Goal: Information Seeking & Learning: Learn about a topic

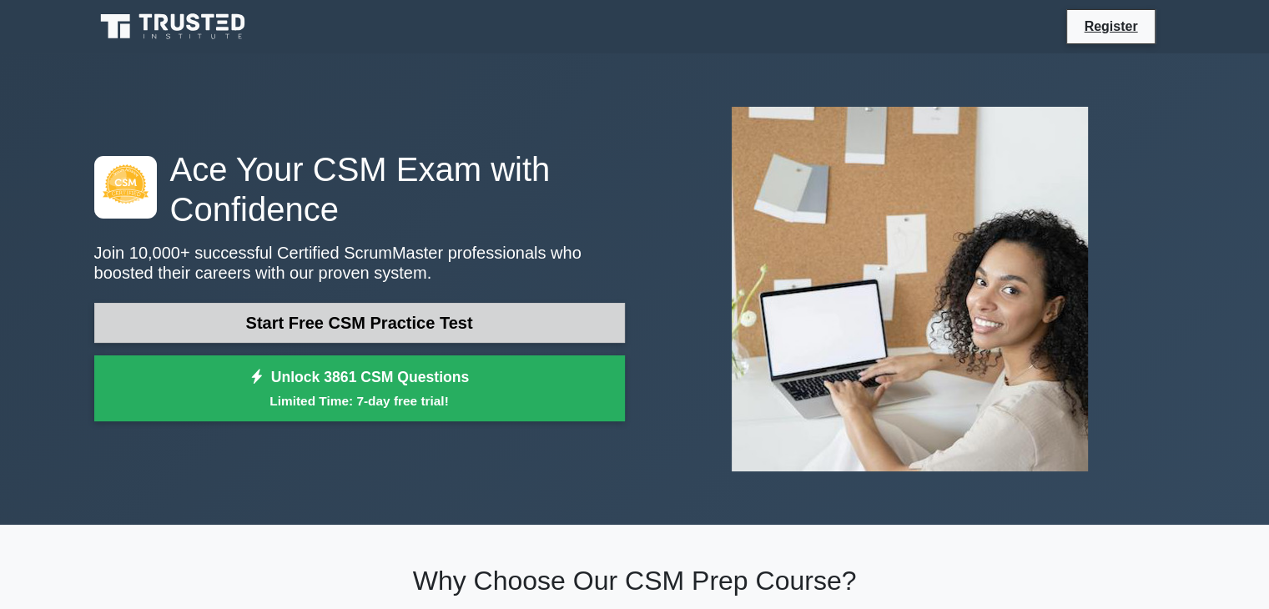
click at [340, 317] on link "Start Free CSM Practice Test" at bounding box center [359, 323] width 531 height 40
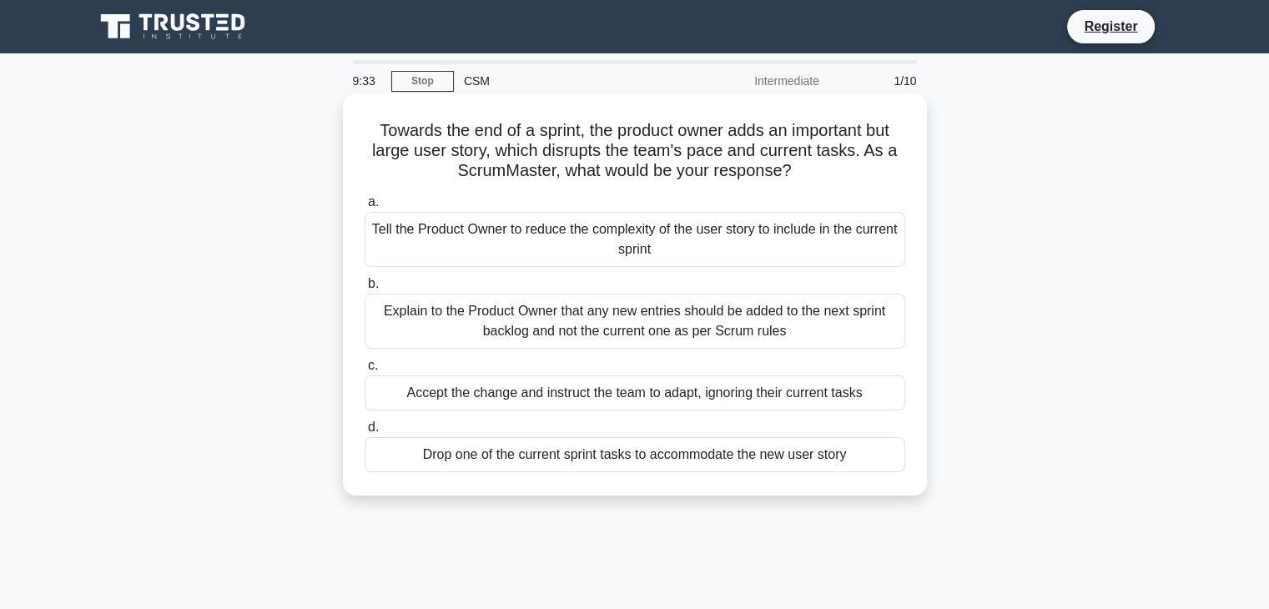
click at [731, 325] on div "Explain to the Product Owner that any new entries should be added to the next s…" at bounding box center [635, 321] width 541 height 55
click at [365, 289] on input "b. Explain to the Product Owner that any new entries should be added to the nex…" at bounding box center [365, 284] width 0 height 11
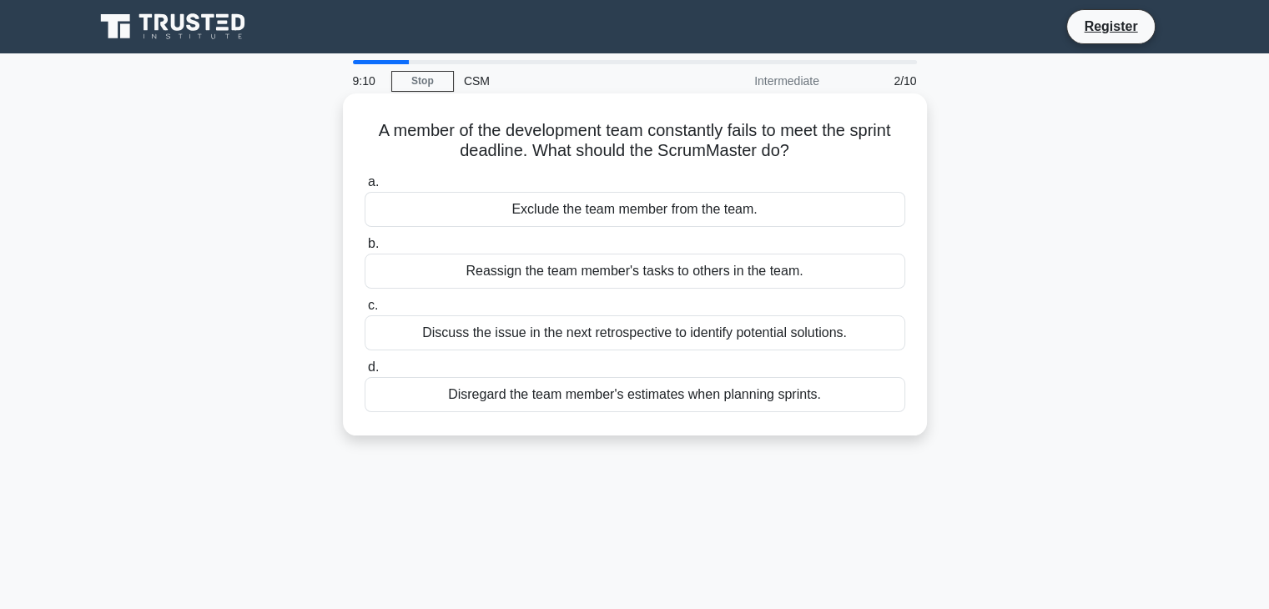
click at [712, 336] on div "Discuss the issue in the next retrospective to identify potential solutions." at bounding box center [635, 332] width 541 height 35
click at [365, 311] on input "c. Discuss the issue in the next retrospective to identify potential solutions." at bounding box center [365, 305] width 0 height 11
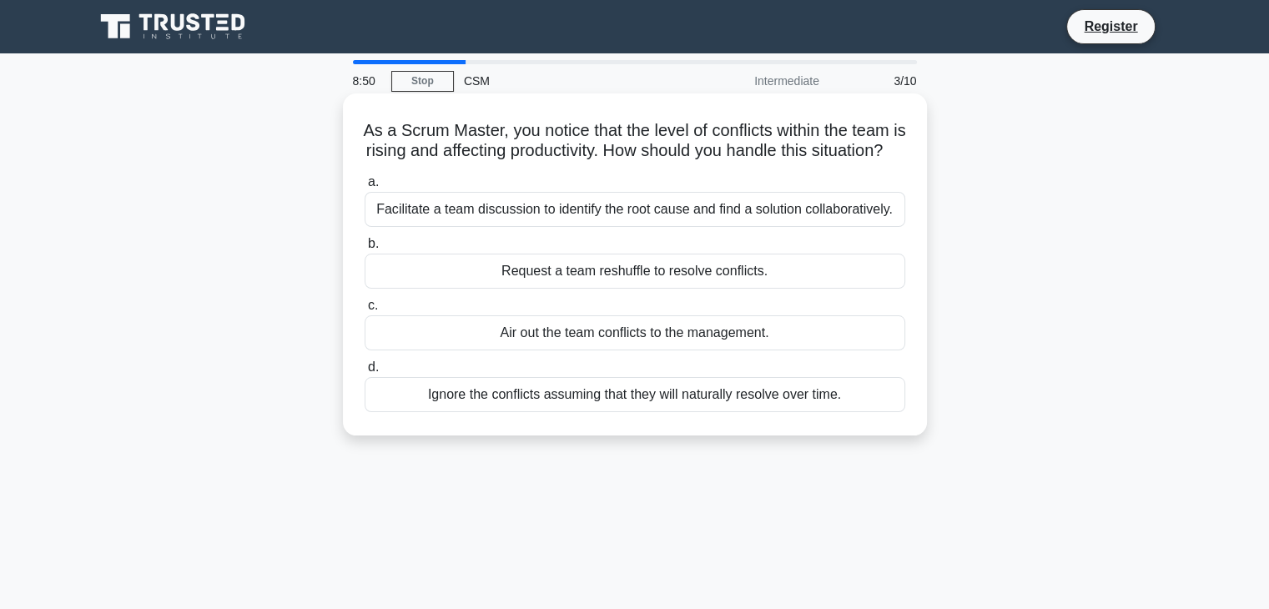
click at [713, 227] on div "Facilitate a team discussion to identify the root cause and find a solution col…" at bounding box center [635, 209] width 541 height 35
click at [365, 188] on input "a. Facilitate a team discussion to identify the root cause and find a solution …" at bounding box center [365, 182] width 0 height 11
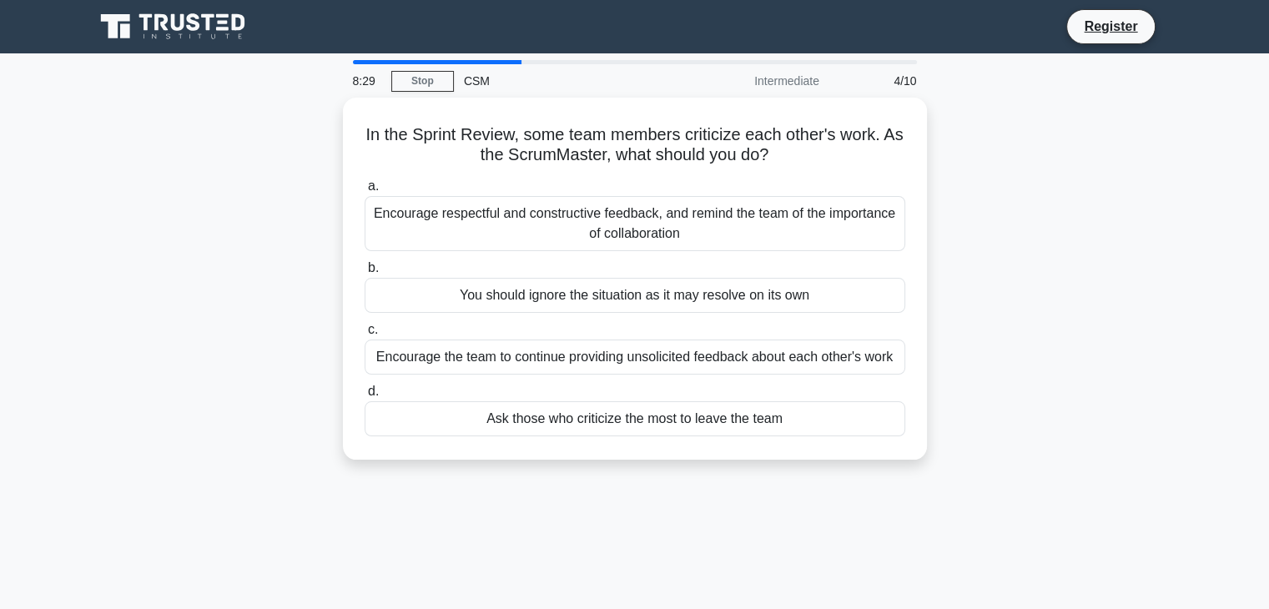
click at [713, 228] on div "Encourage respectful and constructive feedback, and remind the team of the impo…" at bounding box center [635, 223] width 541 height 55
click at [365, 192] on input "a. Encourage respectful and constructive feedback, and remind the team of the i…" at bounding box center [365, 186] width 0 height 11
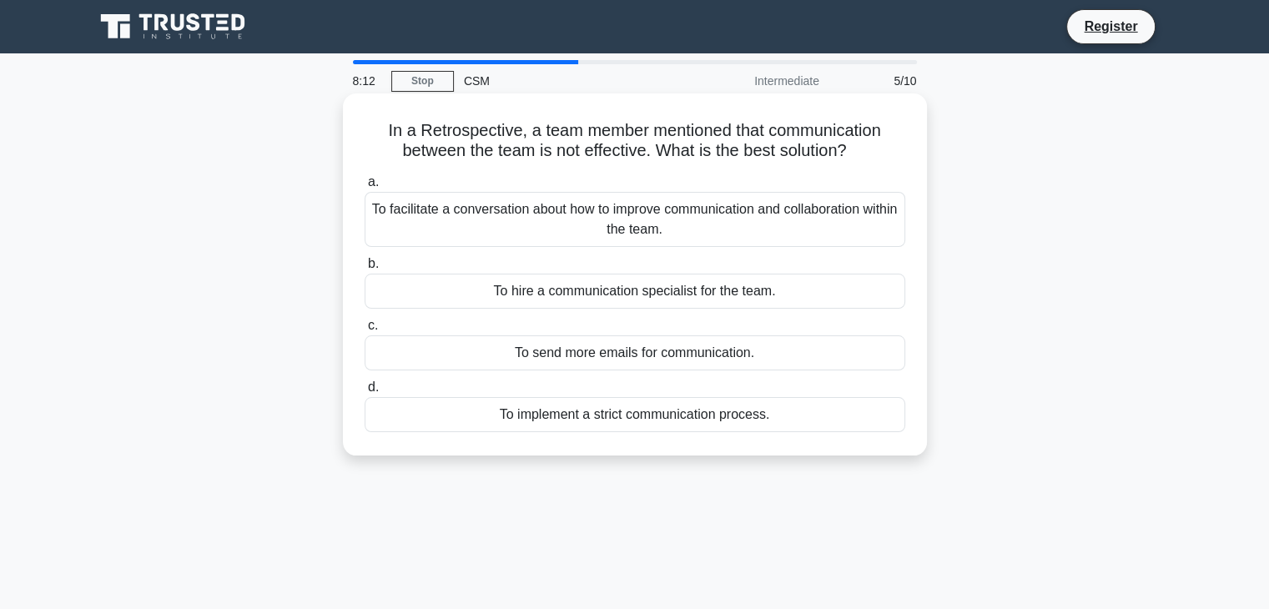
click at [703, 222] on div "To facilitate a conversation about how to improve communication and collaborati…" at bounding box center [635, 219] width 541 height 55
click at [365, 188] on input "a. To facilitate a conversation about how to improve communication and collabor…" at bounding box center [365, 182] width 0 height 11
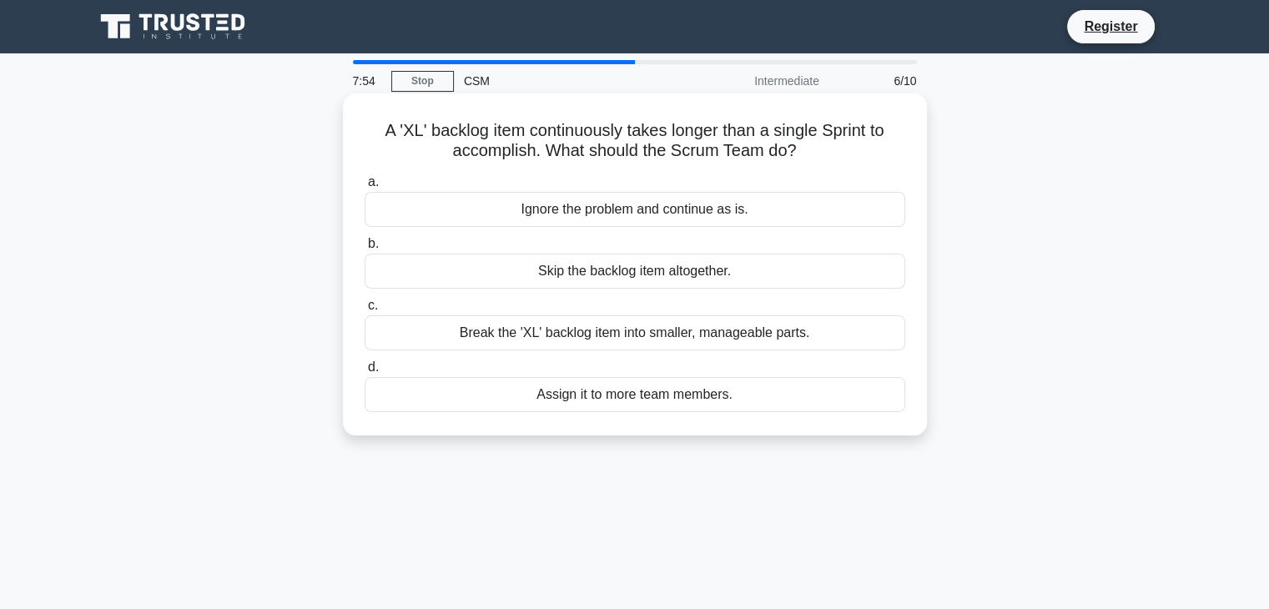
click at [610, 340] on div "Break the 'XL' backlog item into smaller, manageable parts." at bounding box center [635, 332] width 541 height 35
click at [365, 311] on input "c. Break the 'XL' backlog item into smaller, manageable parts." at bounding box center [365, 305] width 0 height 11
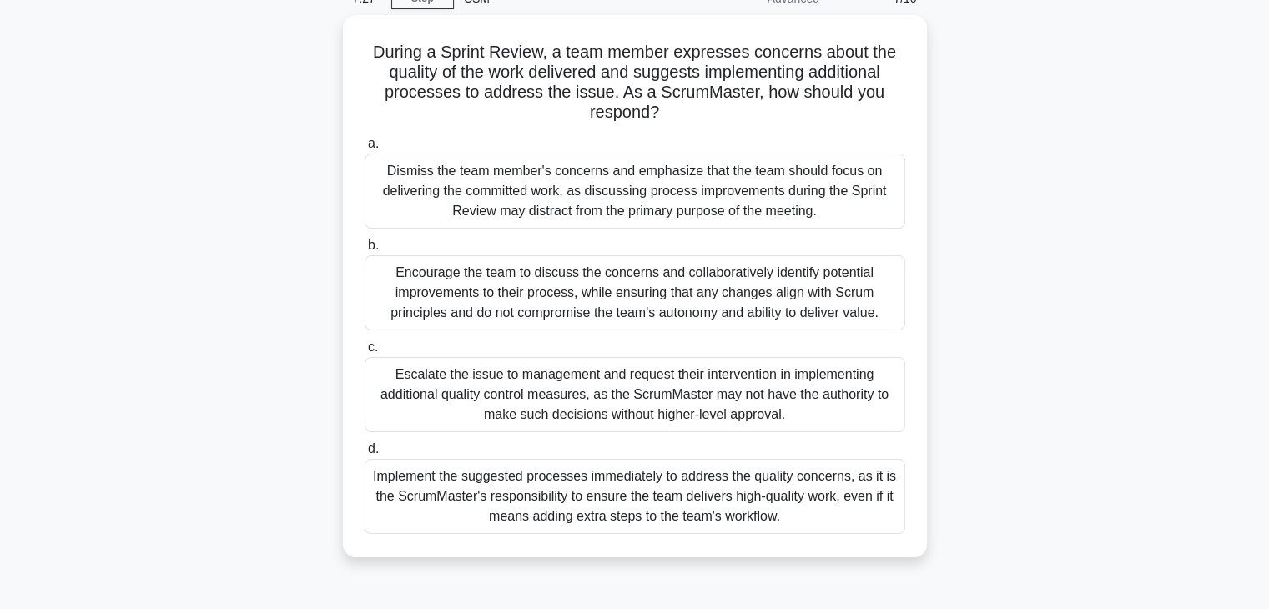
scroll to position [84, 0]
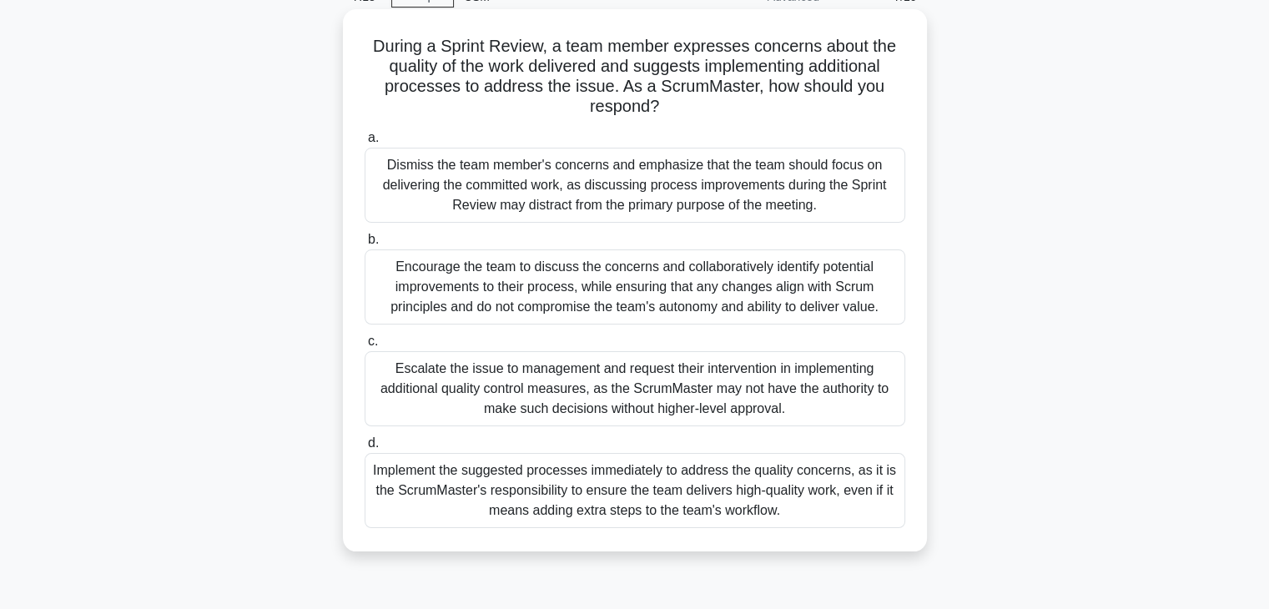
click at [670, 501] on div "Implement the suggested processes immediately to address the quality concerns, …" at bounding box center [635, 490] width 541 height 75
click at [365, 449] on input "d. Implement the suggested processes immediately to address the quality concern…" at bounding box center [365, 443] width 0 height 11
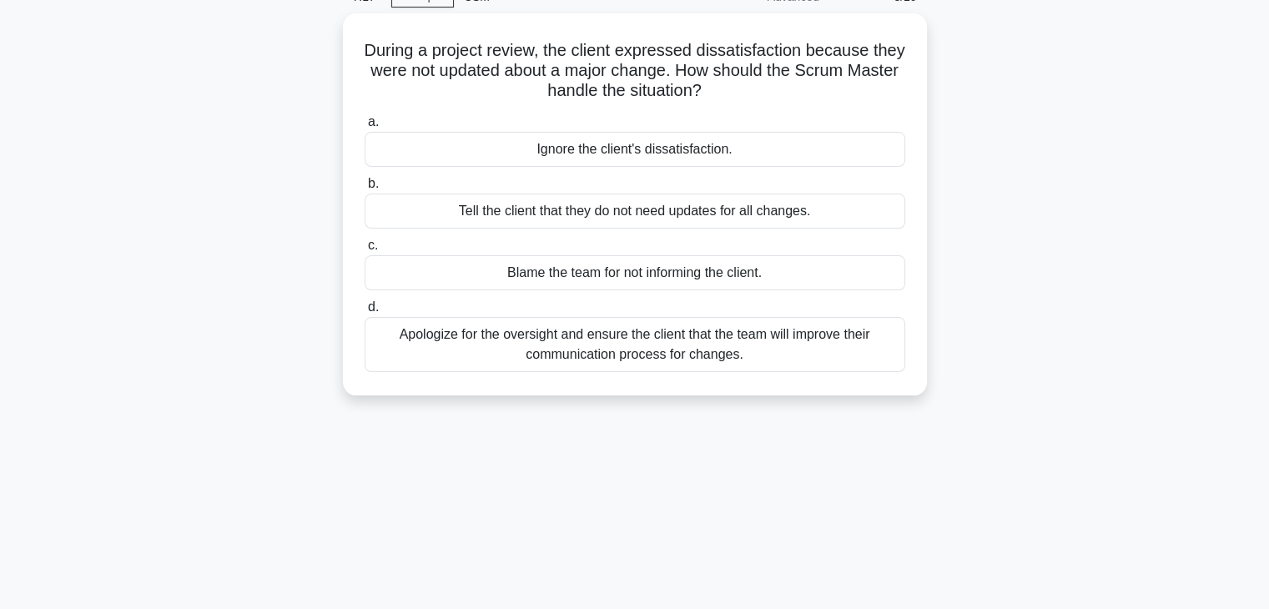
scroll to position [0, 0]
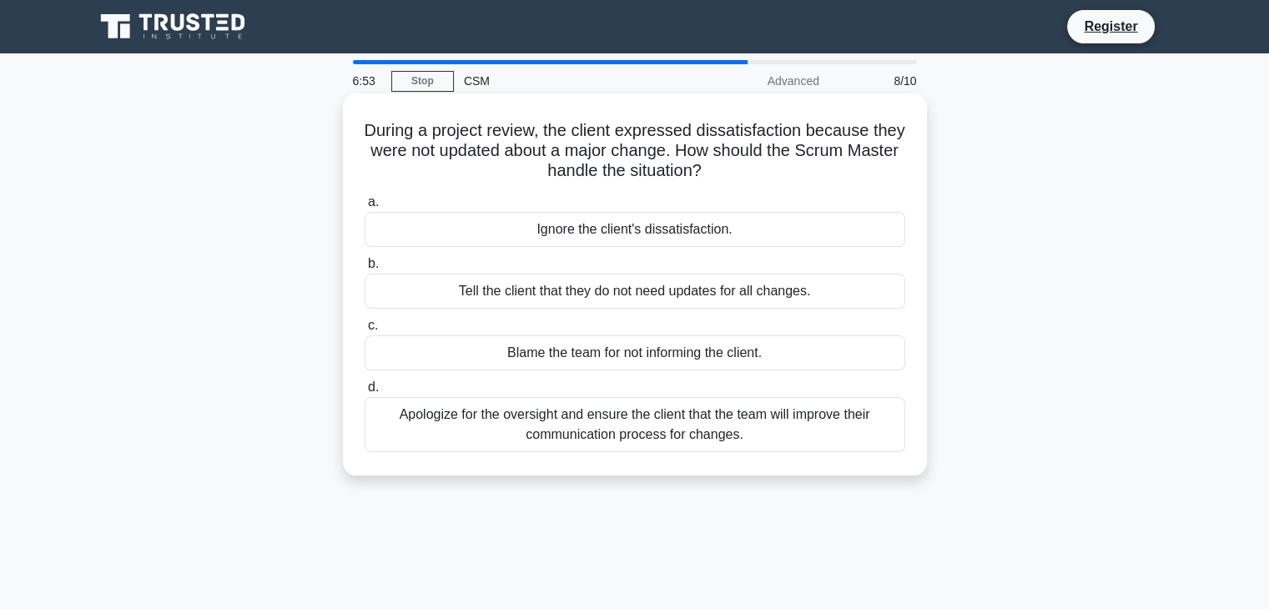
click at [698, 430] on div "Apologize for the oversight and ensure the client that the team will improve th…" at bounding box center [635, 424] width 541 height 55
click at [365, 393] on input "d. Apologize for the oversight and ensure the client that the team will improve…" at bounding box center [365, 387] width 0 height 11
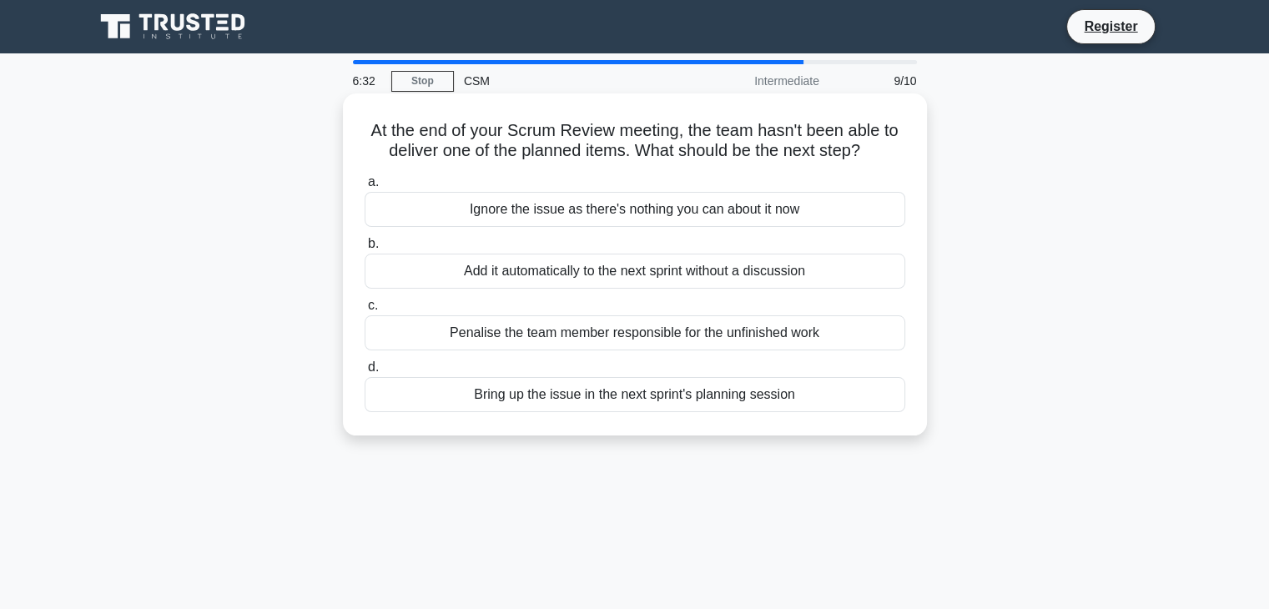
click at [682, 395] on div "Bring up the issue in the next sprint's planning session" at bounding box center [635, 394] width 541 height 35
click at [365, 373] on input "d. Bring up the issue in the next sprint's planning session" at bounding box center [365, 367] width 0 height 11
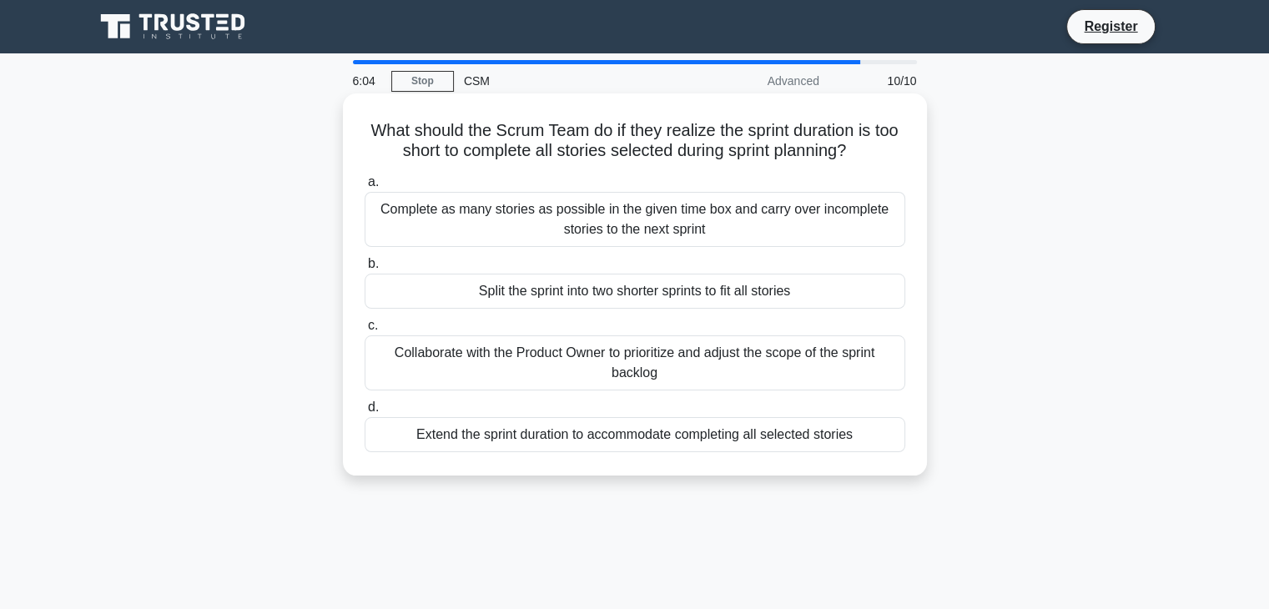
click at [683, 375] on div "Collaborate with the Product Owner to prioritize and adjust the scope of the sp…" at bounding box center [635, 362] width 541 height 55
click at [365, 331] on input "c. Collaborate with the Product Owner to prioritize and adjust the scope of the…" at bounding box center [365, 325] width 0 height 11
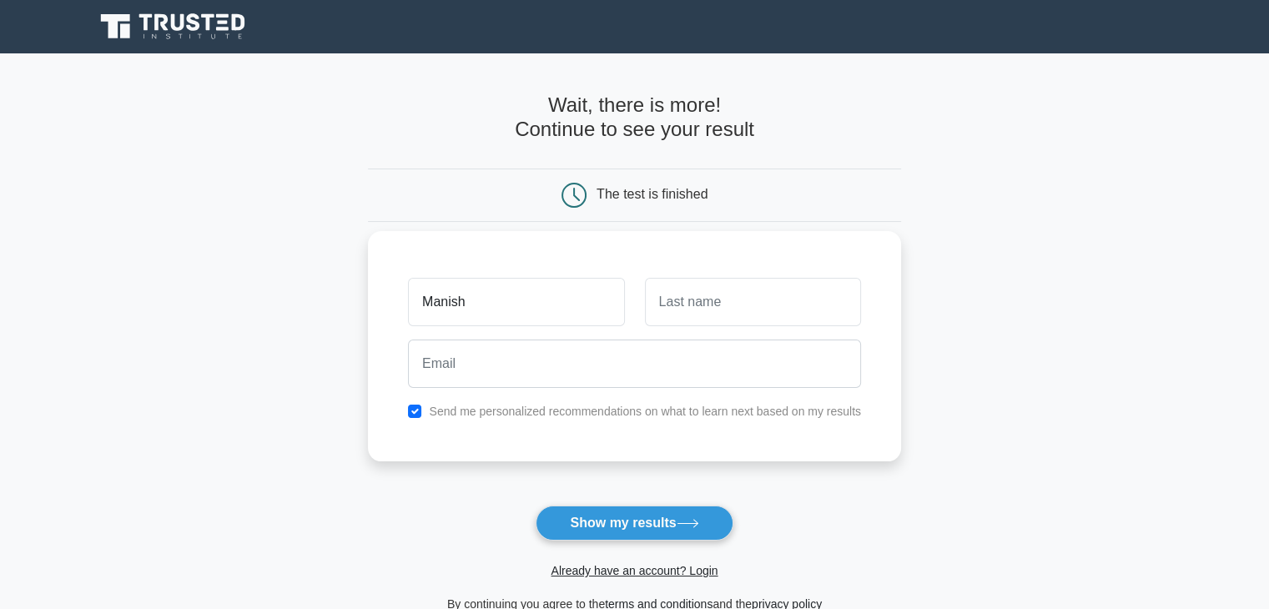
type input "[PERSON_NAME]"
click at [675, 304] on input "text" at bounding box center [753, 302] width 216 height 48
type input "Singh"
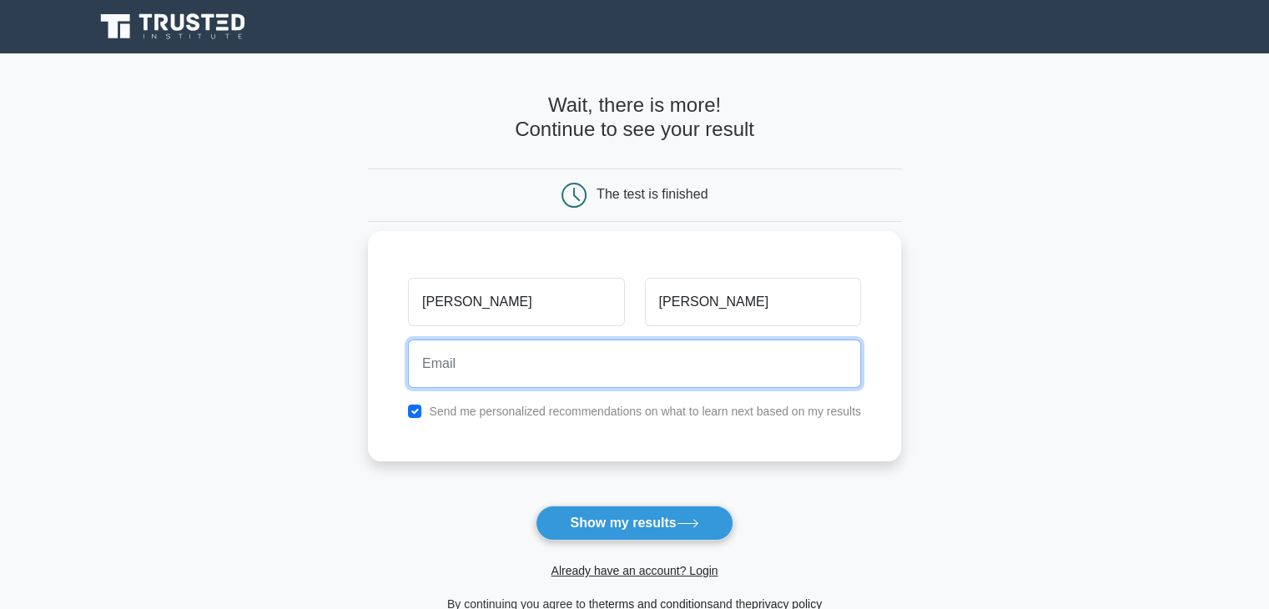
click at [698, 357] on input "email" at bounding box center [634, 364] width 453 height 48
type input "manishkumar33p@gmail.com"
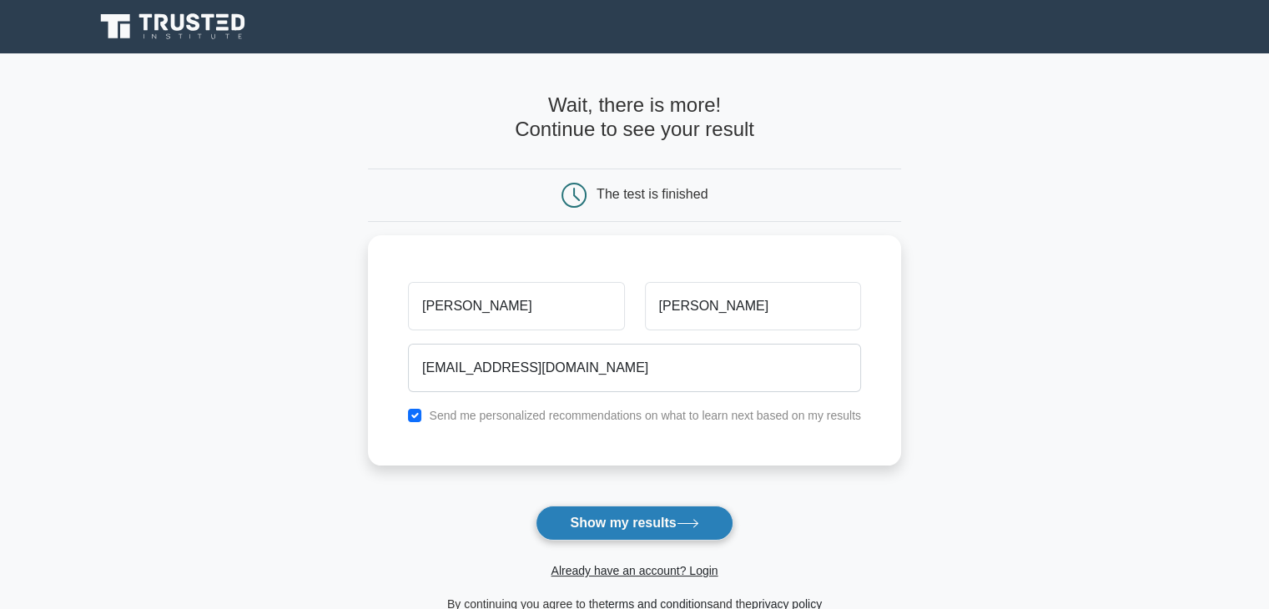
click at [617, 515] on button "Show my results" at bounding box center [634, 523] width 197 height 35
